Goal: Transaction & Acquisition: Purchase product/service

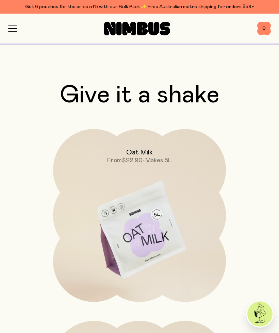
scroll to position [2641, 0]
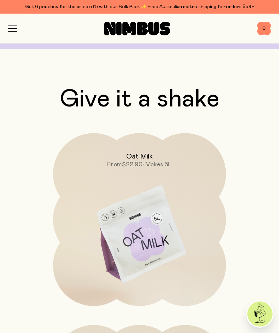
click at [265, 28] on span "0" at bounding box center [264, 29] width 14 height 14
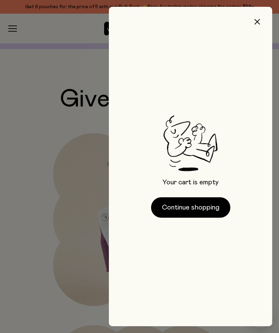
click at [189, 208] on button "Continue shopping" at bounding box center [190, 207] width 79 height 20
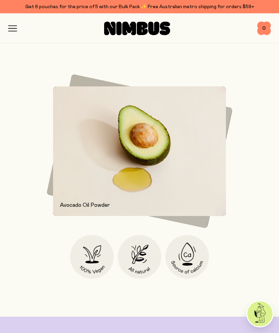
scroll to position [1272, 0]
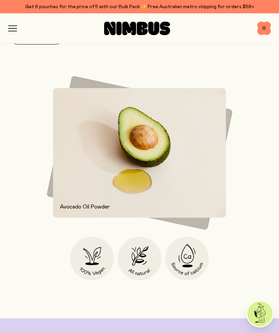
click at [10, 31] on icon "button" at bounding box center [12, 31] width 8 height 0
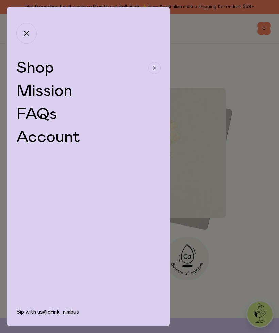
click at [41, 68] on span "Shop" at bounding box center [34, 68] width 37 height 16
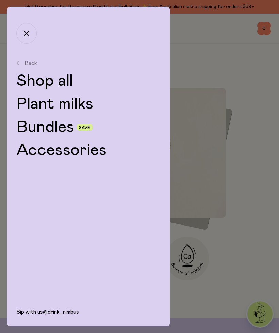
click at [45, 128] on link "Bundles" at bounding box center [45, 127] width 58 height 16
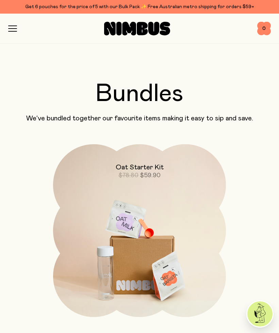
click at [12, 30] on icon "button" at bounding box center [12, 28] width 9 height 6
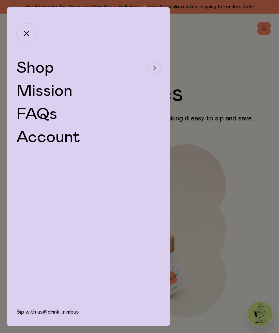
click at [33, 67] on span "Shop" at bounding box center [34, 68] width 37 height 16
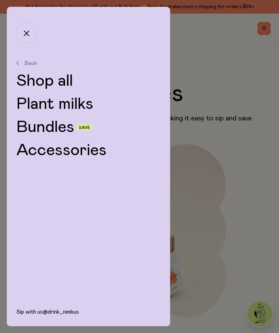
click at [46, 150] on link "Accessories" at bounding box center [88, 150] width 144 height 16
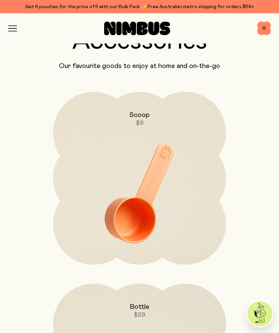
scroll to position [48, 0]
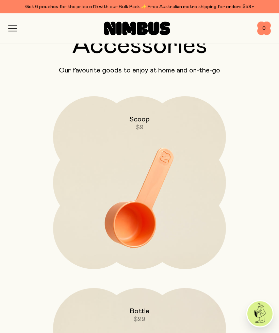
click at [11, 29] on icon "button" at bounding box center [12, 29] width 8 height 0
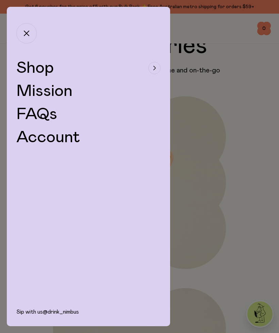
click at [36, 68] on span "Shop" at bounding box center [34, 68] width 37 height 16
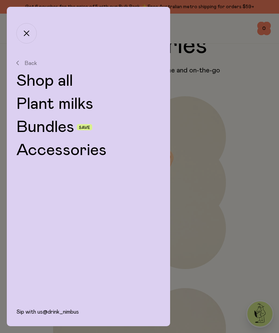
click at [40, 105] on link "Plant milks" at bounding box center [88, 104] width 144 height 16
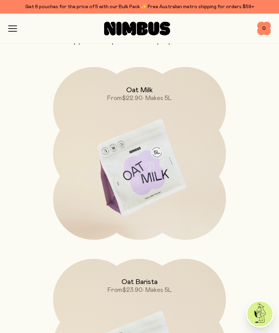
scroll to position [77, 0]
click at [10, 31] on icon "button" at bounding box center [12, 31] width 8 height 0
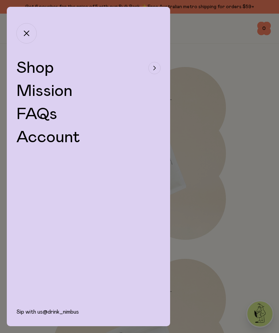
click at [34, 68] on span "Shop" at bounding box center [34, 68] width 37 height 16
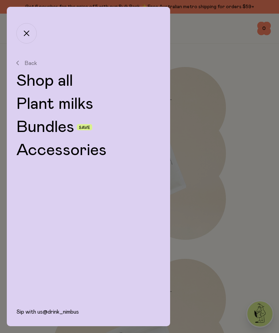
click at [44, 127] on link "Bundles" at bounding box center [45, 127] width 58 height 16
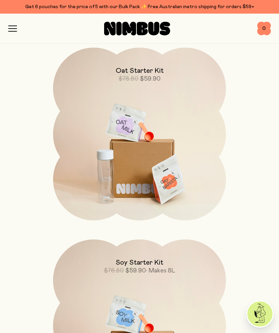
scroll to position [96, 0]
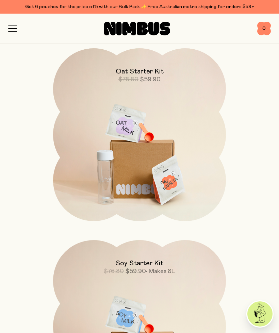
click at [140, 151] on img at bounding box center [139, 149] width 173 height 203
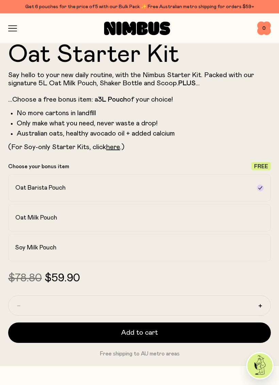
scroll to position [305, 0]
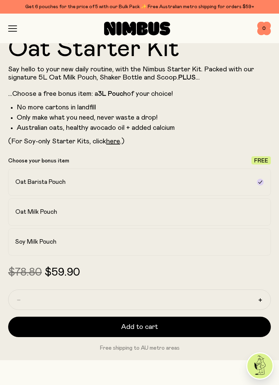
click at [142, 311] on span "Add to cart" at bounding box center [139, 327] width 37 height 10
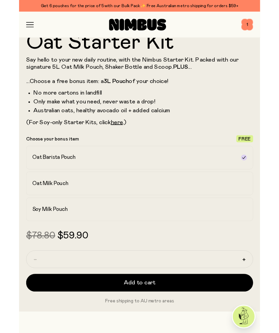
scroll to position [0, 0]
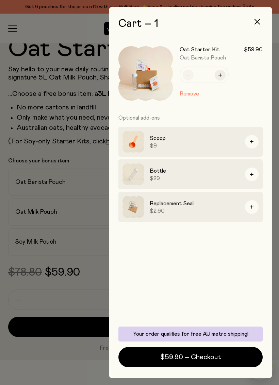
click at [198, 311] on span "$59.90 – Checkout" at bounding box center [190, 358] width 61 height 10
